Goal: Task Accomplishment & Management: Use online tool/utility

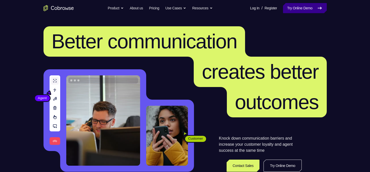
click at [292, 7] on link "Try Online Demo" at bounding box center [304, 8] width 43 height 10
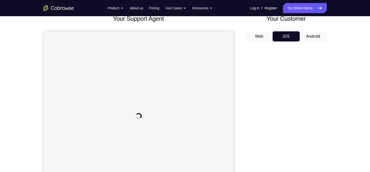
click at [310, 37] on button "Android" at bounding box center [313, 36] width 27 height 10
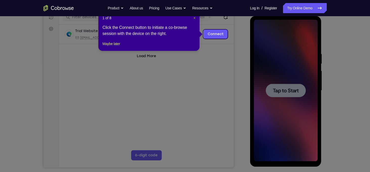
click at [193, 20] on span "×" at bounding box center [194, 18] width 2 height 4
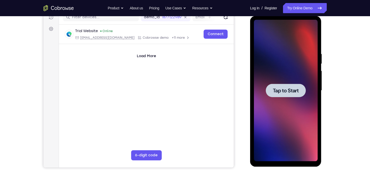
click at [293, 94] on div at bounding box center [286, 90] width 40 height 13
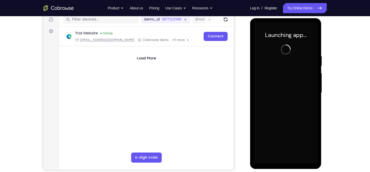
scroll to position [66, 0]
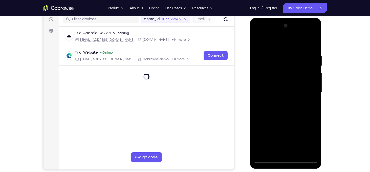
click at [282, 159] on div at bounding box center [286, 93] width 64 height 142
click at [310, 140] on div at bounding box center [286, 93] width 64 height 142
click at [260, 33] on div at bounding box center [286, 93] width 64 height 142
click at [304, 90] on div at bounding box center [286, 93] width 64 height 142
click at [278, 102] on div at bounding box center [286, 93] width 64 height 142
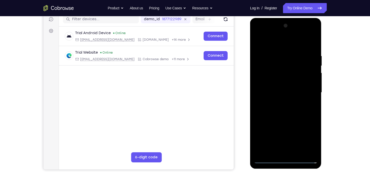
click at [286, 88] on div at bounding box center [286, 93] width 64 height 142
click at [264, 84] on div at bounding box center [286, 93] width 64 height 142
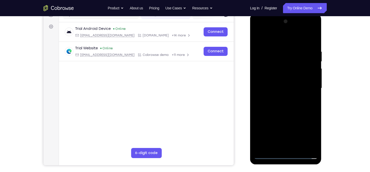
scroll to position [58, 0]
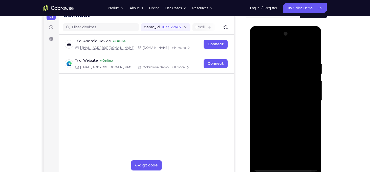
click at [267, 91] on div at bounding box center [286, 101] width 64 height 142
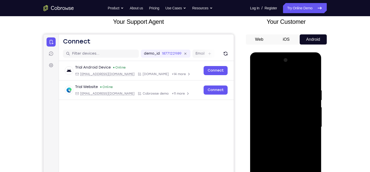
scroll to position [32, 0]
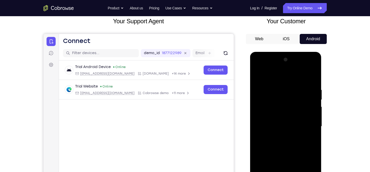
click at [301, 127] on div at bounding box center [286, 127] width 64 height 142
click at [278, 145] on div at bounding box center [286, 127] width 64 height 142
click at [289, 139] on div at bounding box center [286, 127] width 64 height 142
drag, startPoint x: 272, startPoint y: 75, endPoint x: 323, endPoint y: 76, distance: 50.6
click at [322, 76] on html "Online web based iOS Simulators and Android Emulators. Run iPhone, iPad, Mobile…" at bounding box center [286, 128] width 72 height 152
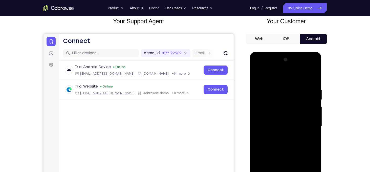
drag, startPoint x: 286, startPoint y: 114, endPoint x: 287, endPoint y: 88, distance: 26.6
click at [287, 88] on div at bounding box center [286, 127] width 64 height 142
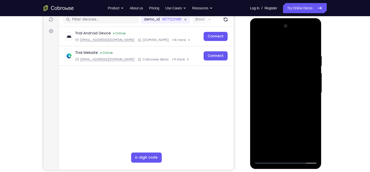
scroll to position [67, 0]
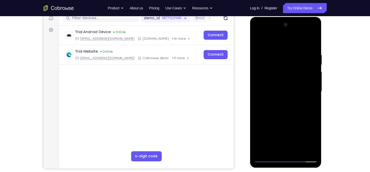
click at [314, 48] on div at bounding box center [286, 92] width 64 height 142
click at [313, 150] on div at bounding box center [286, 92] width 64 height 142
click at [299, 153] on div at bounding box center [286, 92] width 64 height 142
click at [281, 120] on div at bounding box center [286, 92] width 64 height 142
click at [287, 101] on div at bounding box center [286, 92] width 64 height 142
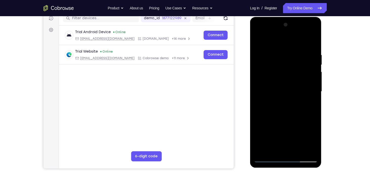
click at [286, 124] on div at bounding box center [286, 92] width 64 height 142
click at [298, 124] on div at bounding box center [286, 92] width 64 height 142
click at [314, 139] on div at bounding box center [286, 92] width 64 height 142
click at [312, 140] on div at bounding box center [286, 92] width 64 height 142
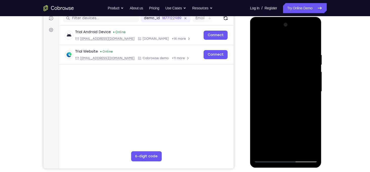
click at [312, 140] on div at bounding box center [286, 92] width 64 height 142
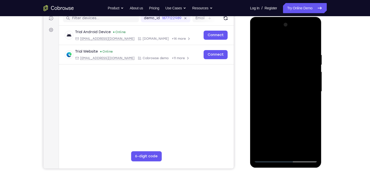
click at [310, 104] on div at bounding box center [286, 92] width 64 height 142
click at [258, 42] on div at bounding box center [286, 92] width 64 height 142
click at [286, 112] on div at bounding box center [286, 92] width 64 height 142
click at [308, 105] on div at bounding box center [286, 92] width 64 height 142
click at [260, 42] on div at bounding box center [286, 92] width 64 height 142
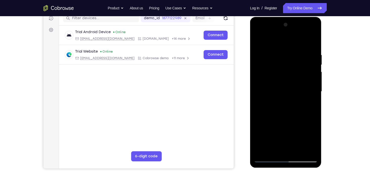
click at [290, 109] on div at bounding box center [286, 92] width 64 height 142
click at [281, 121] on div at bounding box center [286, 92] width 64 height 142
drag, startPoint x: 283, startPoint y: 134, endPoint x: 286, endPoint y: 110, distance: 23.9
click at [286, 110] on div at bounding box center [286, 92] width 64 height 142
drag, startPoint x: 288, startPoint y: 92, endPoint x: 286, endPoint y: 114, distance: 22.1
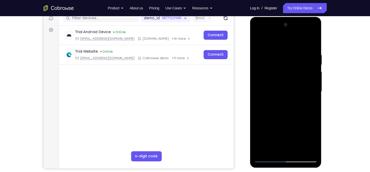
click at [286, 114] on div at bounding box center [286, 92] width 64 height 142
click at [298, 149] on div at bounding box center [286, 92] width 64 height 142
click at [286, 112] on div at bounding box center [286, 92] width 64 height 142
click at [286, 135] on div at bounding box center [286, 92] width 64 height 142
click at [269, 160] on div at bounding box center [286, 92] width 64 height 142
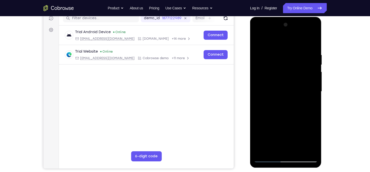
click at [295, 115] on div at bounding box center [286, 92] width 64 height 142
click at [269, 72] on div at bounding box center [286, 92] width 64 height 142
click at [262, 149] on div at bounding box center [286, 92] width 64 height 142
click at [310, 105] on div at bounding box center [286, 92] width 64 height 142
click at [257, 43] on div at bounding box center [286, 92] width 64 height 142
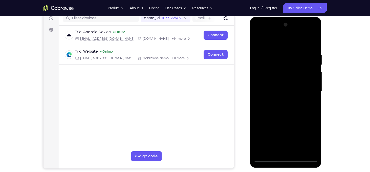
click at [257, 43] on div at bounding box center [286, 92] width 64 height 142
click at [280, 48] on div at bounding box center [286, 92] width 64 height 142
click at [307, 96] on div at bounding box center [286, 92] width 64 height 142
click at [312, 150] on div at bounding box center [286, 92] width 64 height 142
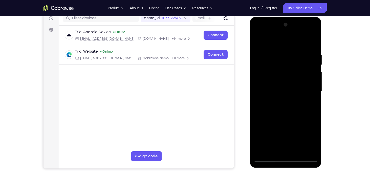
click at [312, 102] on div at bounding box center [286, 92] width 64 height 142
click at [311, 150] on div at bounding box center [286, 92] width 64 height 142
click at [311, 93] on div at bounding box center [286, 92] width 64 height 142
click at [306, 148] on div at bounding box center [286, 92] width 64 height 142
click at [312, 90] on div at bounding box center [286, 92] width 64 height 142
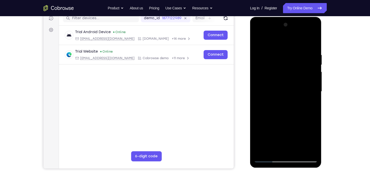
click at [312, 90] on div at bounding box center [286, 92] width 64 height 142
click at [312, 91] on div at bounding box center [286, 92] width 64 height 142
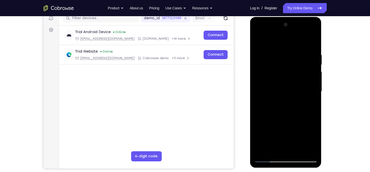
click at [314, 92] on div at bounding box center [286, 92] width 64 height 142
click at [309, 106] on div at bounding box center [286, 92] width 64 height 142
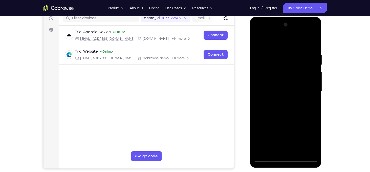
drag, startPoint x: 306, startPoint y: 97, endPoint x: 250, endPoint y: 95, distance: 56.7
click at [250, 95] on html "Online web based iOS Simulators and Android Emulators. Run iPhone, iPad, Mobile…" at bounding box center [286, 93] width 72 height 152
click at [307, 91] on div at bounding box center [286, 92] width 64 height 142
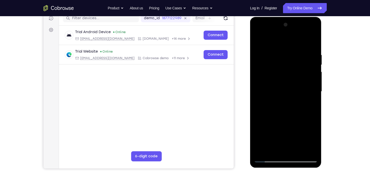
click at [307, 91] on div at bounding box center [286, 92] width 64 height 142
click at [265, 160] on div at bounding box center [286, 92] width 64 height 142
click at [314, 41] on div at bounding box center [286, 92] width 64 height 142
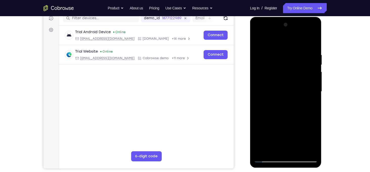
click at [263, 151] on div at bounding box center [286, 92] width 64 height 142
click at [316, 103] on div at bounding box center [286, 92] width 64 height 142
click at [315, 103] on div at bounding box center [286, 92] width 64 height 142
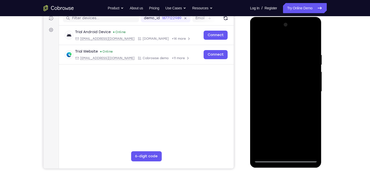
click at [312, 127] on div at bounding box center [286, 92] width 64 height 142
